Goal: Task Accomplishment & Management: Use online tool/utility

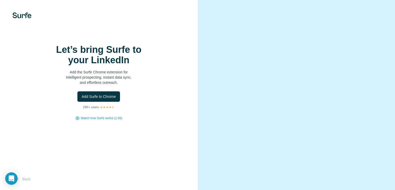
scroll to position [23, 0]
click at [111, 94] on span "Add Surfe to Chrome" at bounding box center [99, 96] width 34 height 5
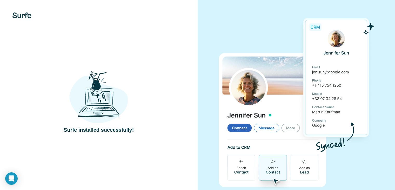
click at [98, 106] on img at bounding box center [98, 97] width 59 height 54
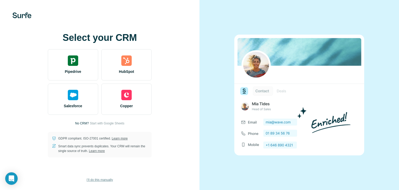
click at [105, 179] on span "I’ll do this manually" at bounding box center [100, 179] width 26 height 5
click at [106, 123] on span "Start with Google Sheets" at bounding box center [107, 123] width 35 height 5
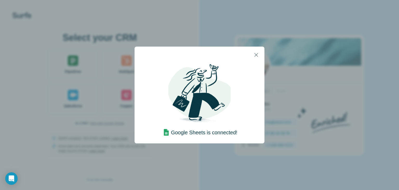
click at [205, 138] on div "Google Sheets is connected!" at bounding box center [200, 103] width 130 height 80
click at [257, 56] on icon "button" at bounding box center [256, 55] width 6 height 6
click at [256, 56] on icon "button" at bounding box center [256, 55] width 6 height 6
click at [254, 54] on icon "button" at bounding box center [256, 55] width 6 height 6
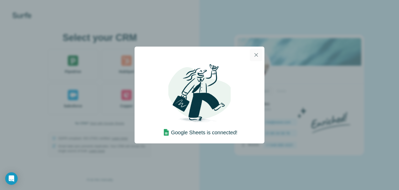
click at [254, 54] on icon "button" at bounding box center [256, 55] width 6 height 6
click at [182, 147] on div "Google Sheets is connected!" at bounding box center [199, 95] width 399 height 190
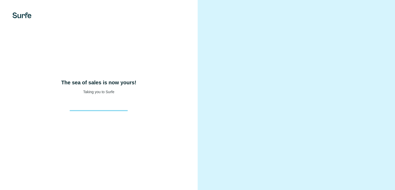
click at [149, 124] on div "The sea of sales is now yours! Taking you to Surfe" at bounding box center [99, 95] width 198 height 190
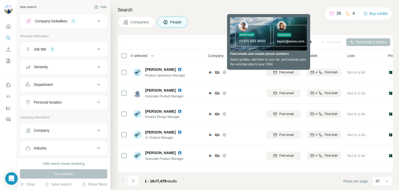
click at [82, 104] on div "Personal location" at bounding box center [60, 102] width 70 height 5
click at [77, 115] on input "text" at bounding box center [63, 114] width 76 height 9
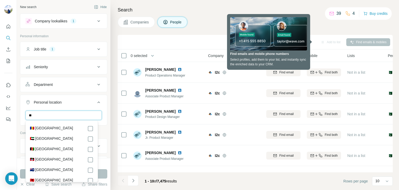
type input "*"
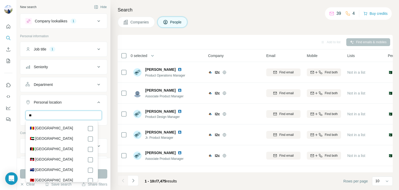
type input "*"
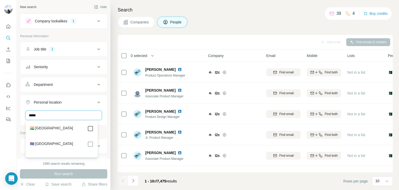
type input "*****"
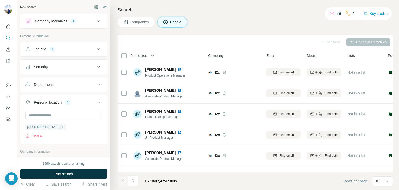
click at [114, 128] on div "Search Companies People Add to list Find emails & mobiles 0 selected People Com…" at bounding box center [254, 95] width 289 height 190
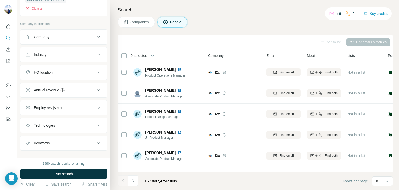
scroll to position [133, 0]
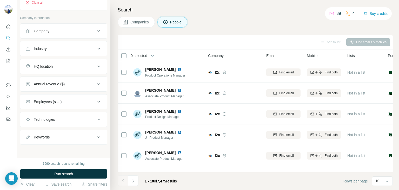
click at [79, 62] on button "HQ location" at bounding box center [63, 66] width 87 height 12
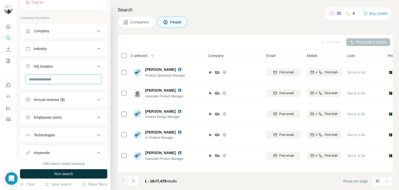
click at [71, 82] on input "text" at bounding box center [63, 79] width 76 height 9
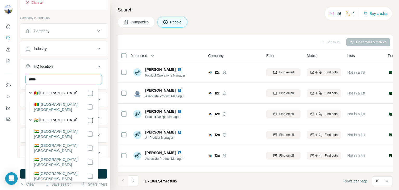
type input "*****"
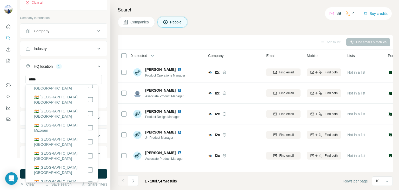
scroll to position [354, 0]
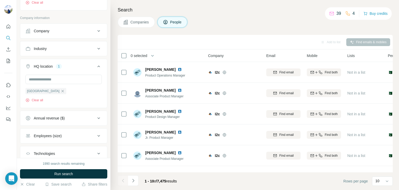
scroll to position [168, 0]
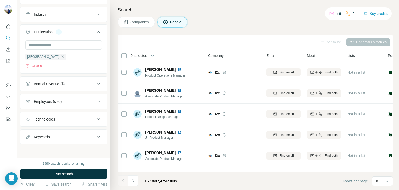
click at [77, 136] on div "Keywords" at bounding box center [60, 136] width 70 height 5
click at [72, 146] on input "text" at bounding box center [58, 149] width 66 height 9
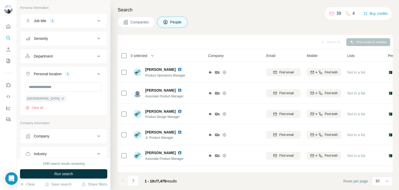
scroll to position [0, 0]
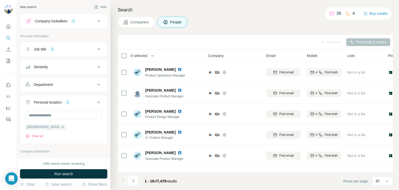
type input "**********"
click at [74, 54] on button "Job title 1" at bounding box center [63, 49] width 87 height 12
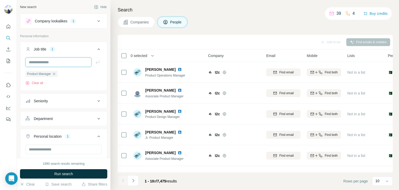
click at [59, 65] on input "text" at bounding box center [58, 61] width 66 height 9
type input "**********"
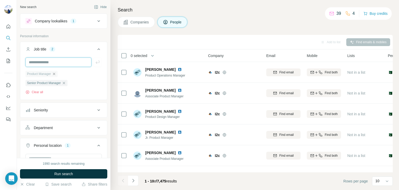
click at [62, 62] on input "text" at bounding box center [58, 61] width 66 height 9
type input "**********"
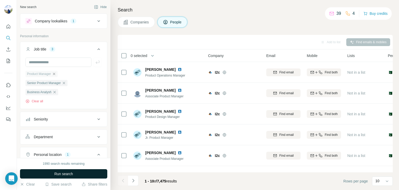
click at [81, 177] on button "Run search" at bounding box center [63, 173] width 87 height 9
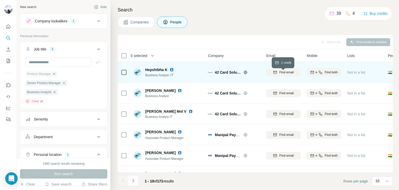
scroll to position [100, 0]
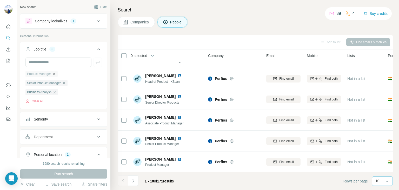
click at [380, 180] on div "10" at bounding box center [382, 180] width 13 height 5
click at [384, 145] on div "60" at bounding box center [383, 140] width 18 height 9
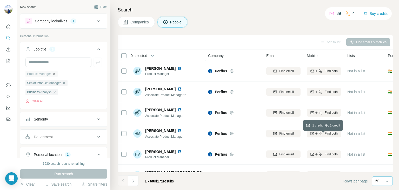
scroll to position [159, 0]
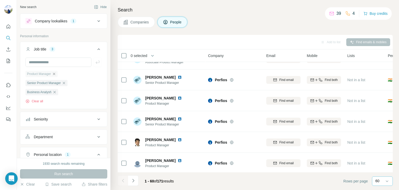
click at [366, 42] on div "Add to list Find emails & mobiles" at bounding box center [255, 41] width 270 height 9
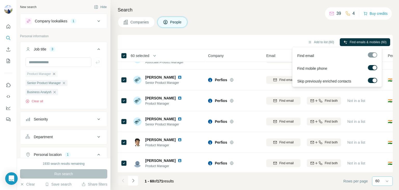
click at [370, 66] on label at bounding box center [372, 67] width 9 height 5
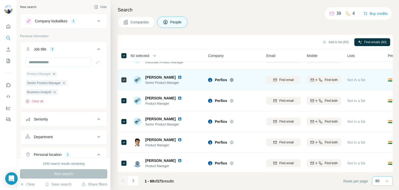
scroll to position [0, 0]
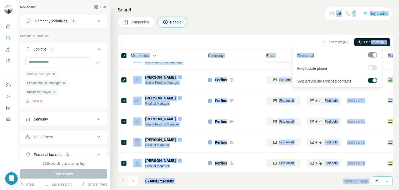
drag, startPoint x: 373, startPoint y: 55, endPoint x: 370, endPoint y: 42, distance: 14.1
click at [370, 42] on body "**********" at bounding box center [199, 95] width 399 height 190
click at [370, 42] on span "Find emails (60)" at bounding box center [376, 42] width 22 height 5
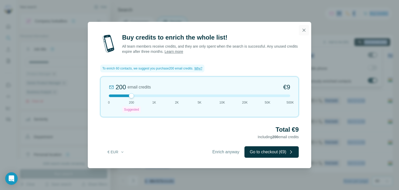
click at [302, 31] on icon "button" at bounding box center [304, 30] width 5 height 5
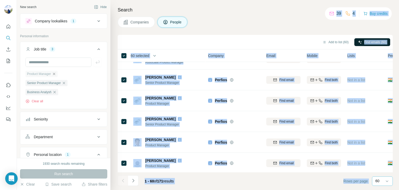
click at [380, 182] on div "60" at bounding box center [382, 180] width 13 height 5
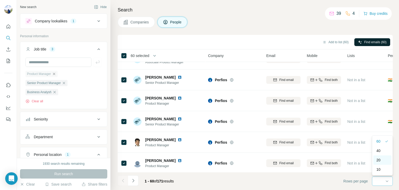
click at [381, 158] on p "20" at bounding box center [379, 159] width 4 height 5
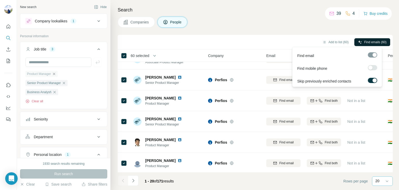
click at [374, 42] on span "Find emails (60)" at bounding box center [376, 42] width 22 height 5
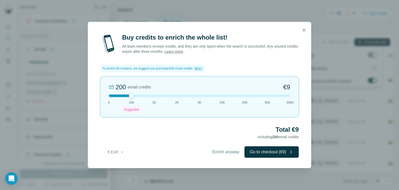
click at [339, 60] on div "Buy credits to enrich the whole list! All team members receive credits, and the…" at bounding box center [199, 95] width 399 height 190
click at [304, 30] on icon "button" at bounding box center [304, 30] width 3 height 3
